Goal: Navigation & Orientation: Find specific page/section

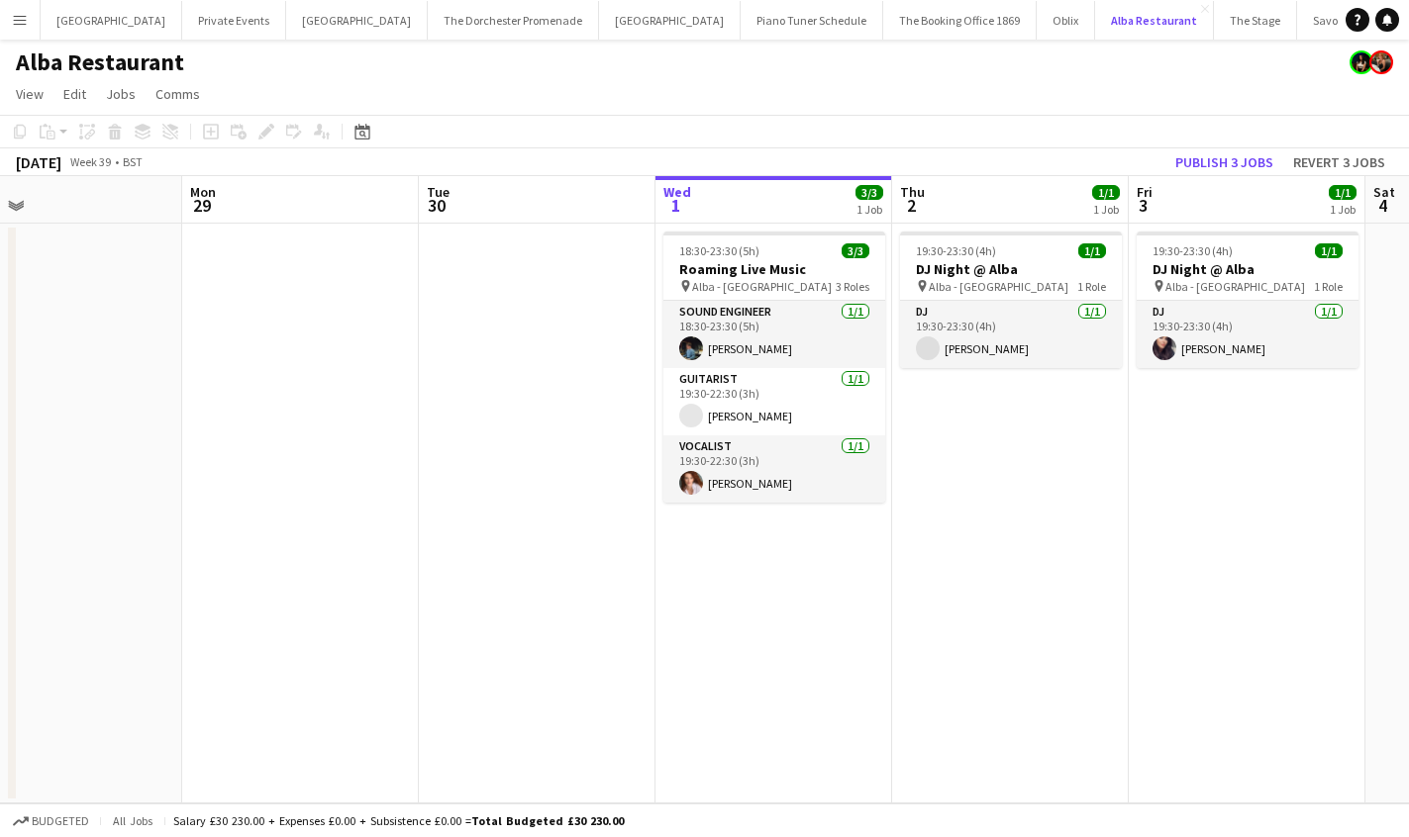
scroll to position [0, 525]
